Goal: Task Accomplishment & Management: Complete application form

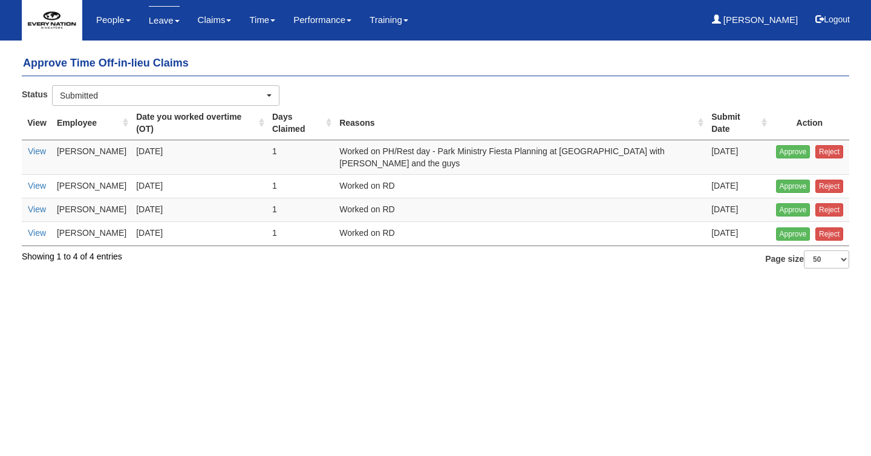
select select "50"
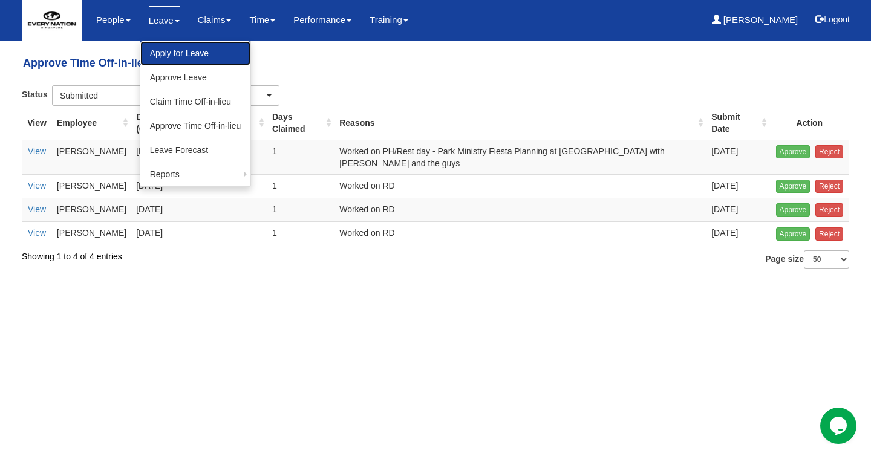
click at [166, 51] on link "Apply for Leave" at bounding box center [195, 53] width 111 height 24
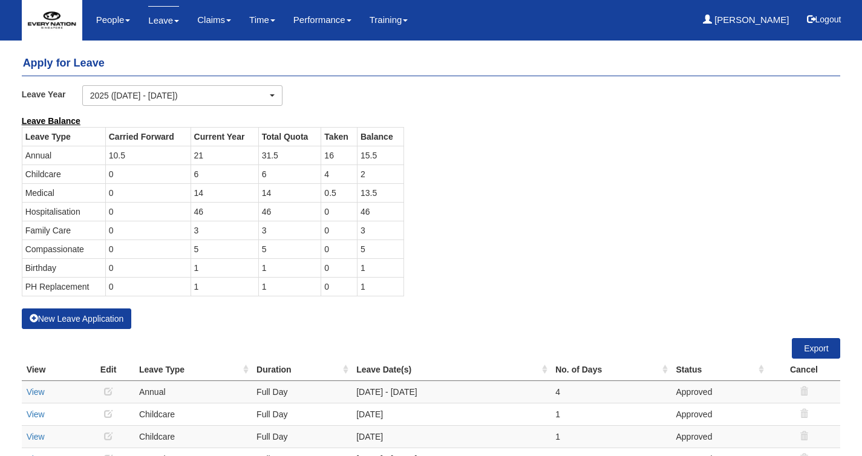
select select "50"
click at [99, 319] on button "New Leave Application" at bounding box center [77, 319] width 110 height 21
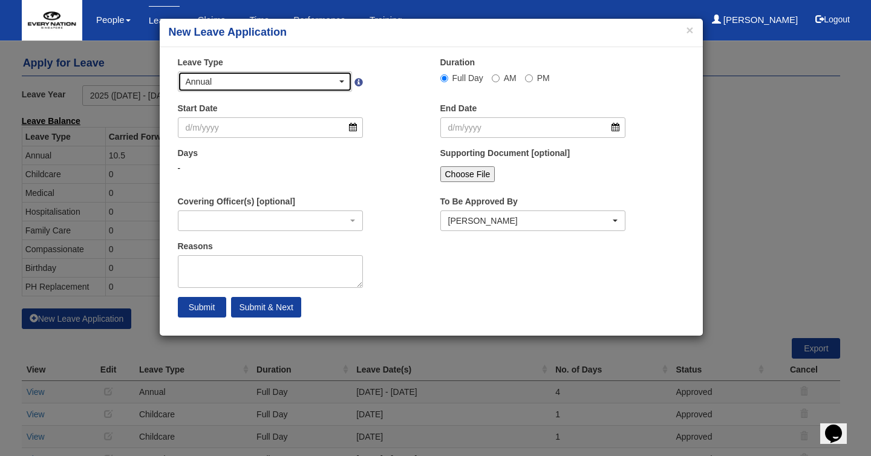
click at [301, 83] on div "Annual" at bounding box center [262, 82] width 152 height 12
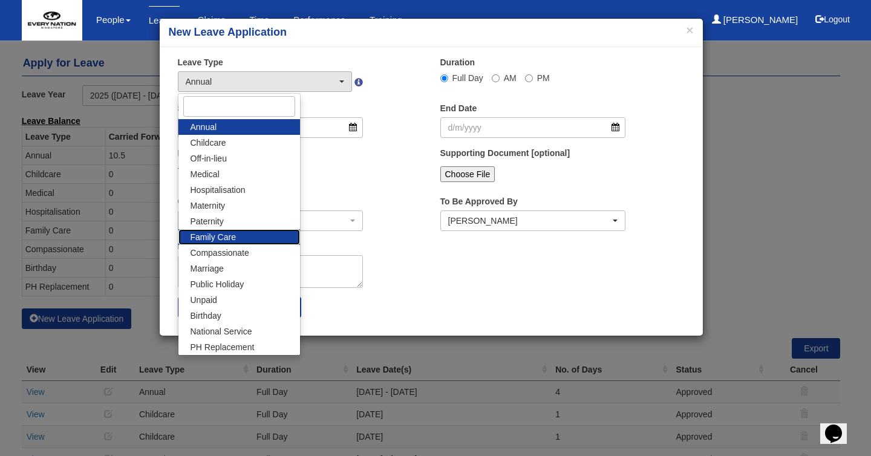
click at [250, 234] on link "Family Care" at bounding box center [239, 237] width 122 height 16
select select "9"
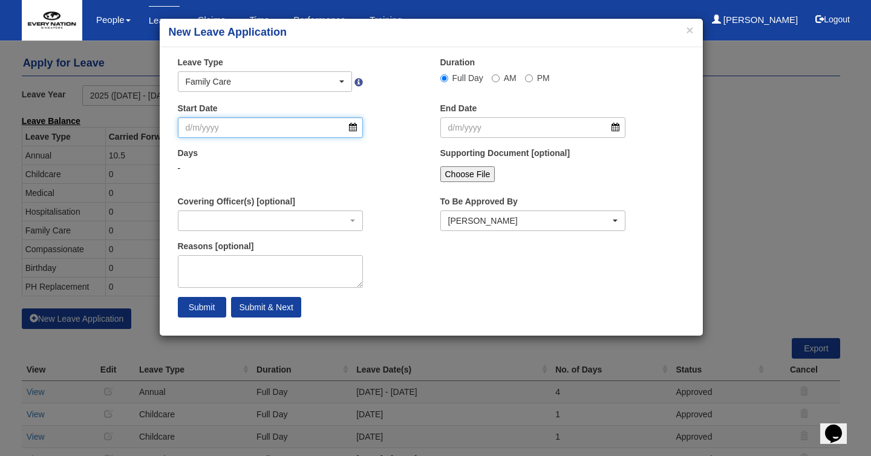
click at [305, 129] on input "Start Date" at bounding box center [271, 127] width 186 height 21
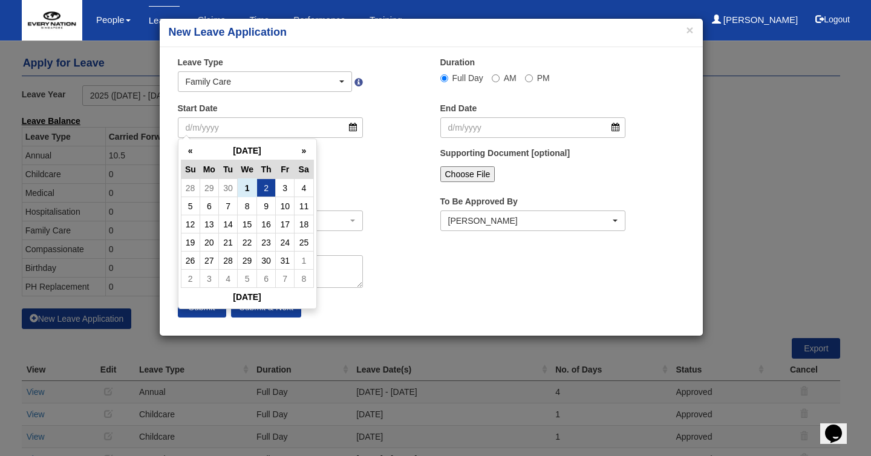
click at [262, 185] on td "2" at bounding box center [266, 188] width 19 height 18
type input "[DATE]"
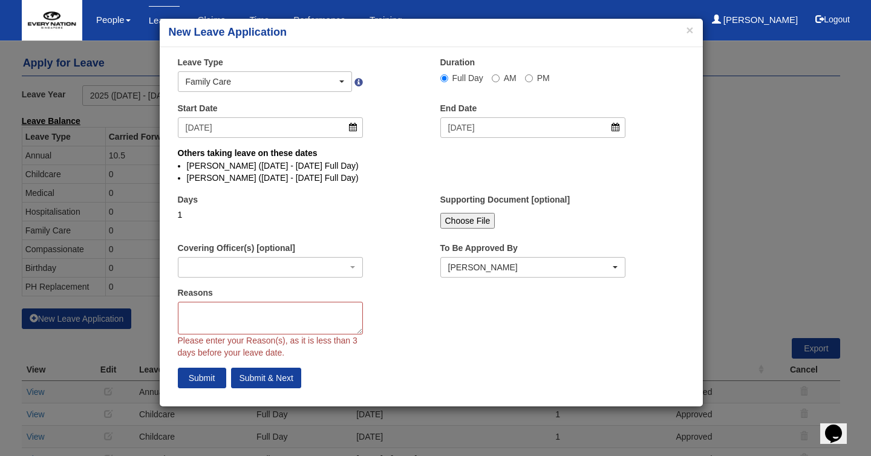
select select
click at [235, 310] on textarea "Reasons" at bounding box center [271, 318] width 186 height 33
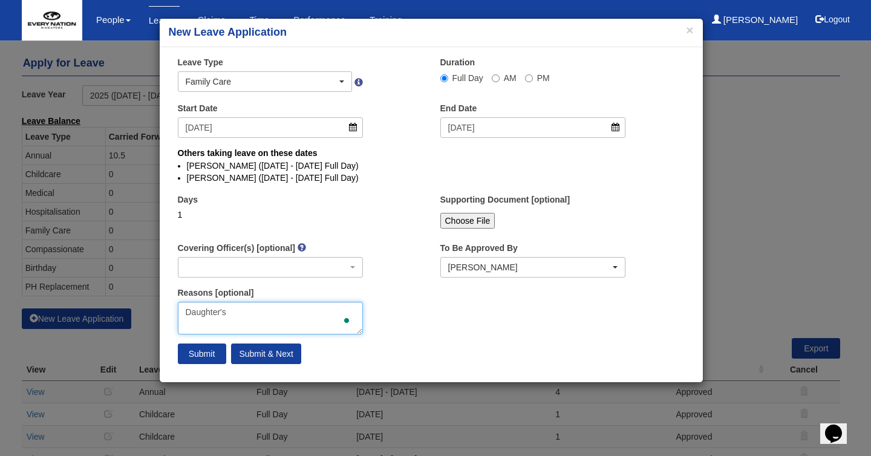
type textarea "Daughter's"
